Goal: Information Seeking & Learning: Learn about a topic

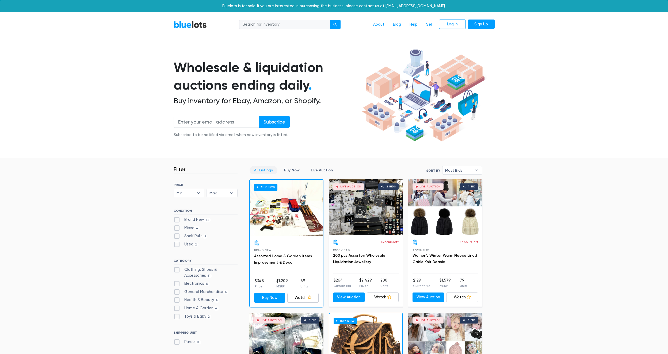
click at [276, 27] on input "search" at bounding box center [284, 25] width 91 height 10
type input "[GEOGRAPHIC_DATA]"
click at [335, 24] on div "submit" at bounding box center [335, 25] width 4 height 4
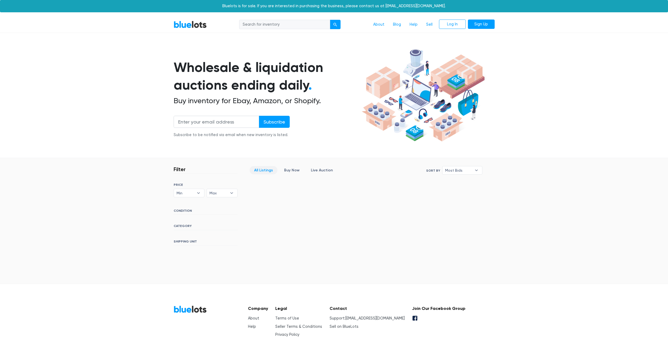
click at [280, 24] on input "search" at bounding box center [284, 25] width 91 height 10
type input "dewalt"
click at [335, 24] on div "submit" at bounding box center [335, 25] width 4 height 4
